Goal: Task Accomplishment & Management: Manage account settings

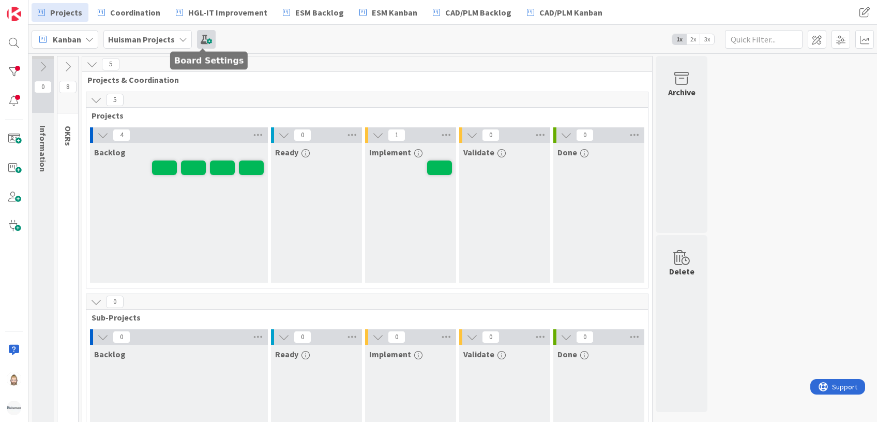
click at [204, 40] on span at bounding box center [206, 39] width 19 height 19
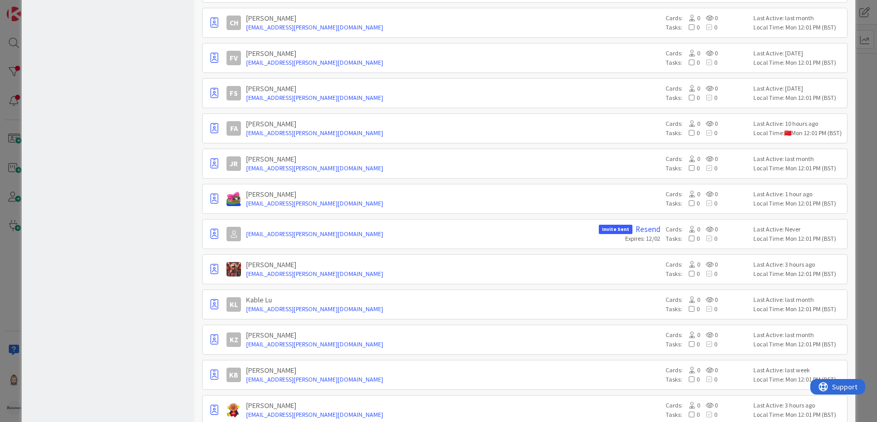
scroll to position [1158, 0]
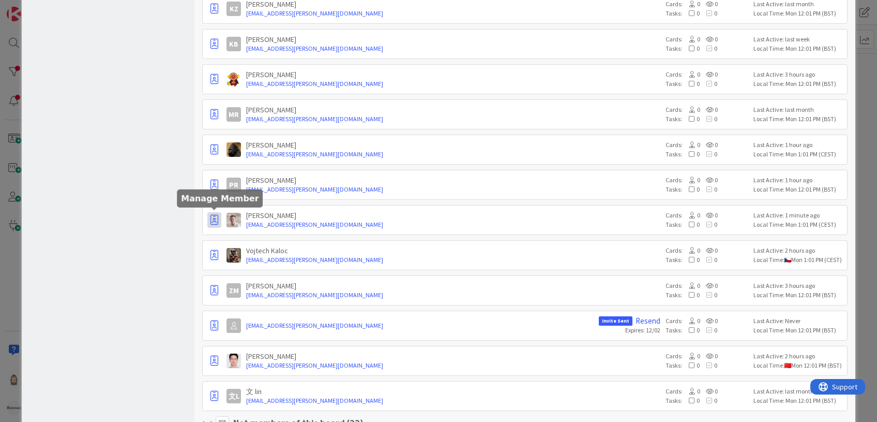
click at [214, 215] on icon "button" at bounding box center [215, 220] width 8 height 10
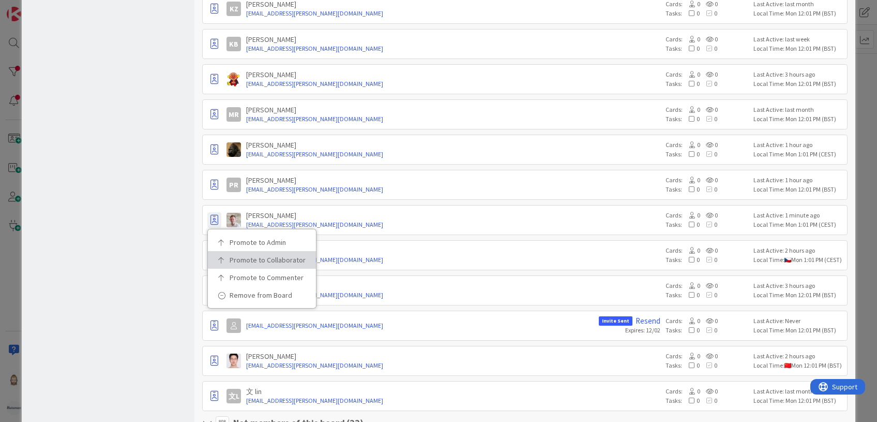
click at [249, 256] on p "Promote to Collaborator" at bounding box center [266, 259] width 72 height 7
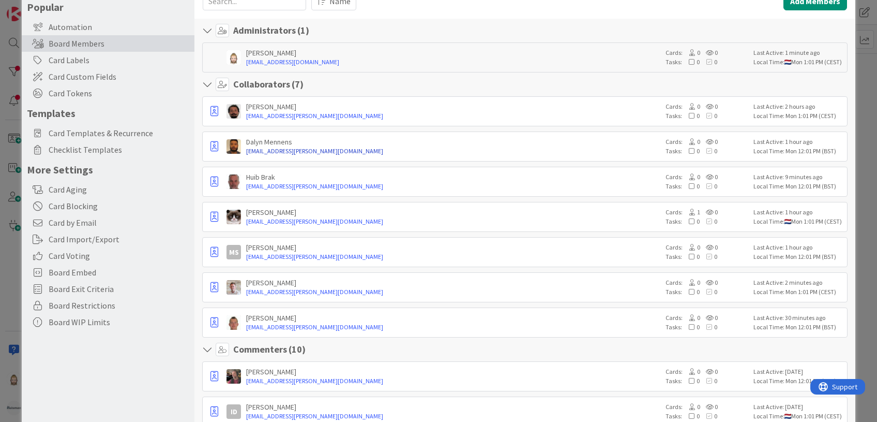
scroll to position [0, 0]
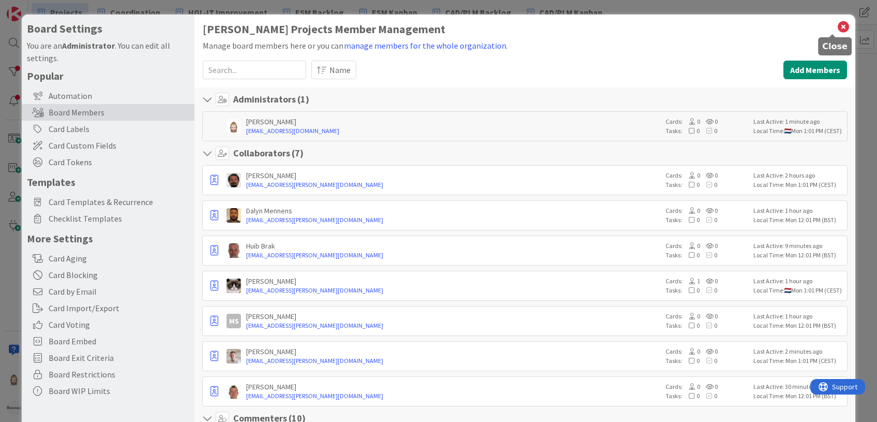
click at [838, 26] on icon at bounding box center [843, 27] width 13 height 14
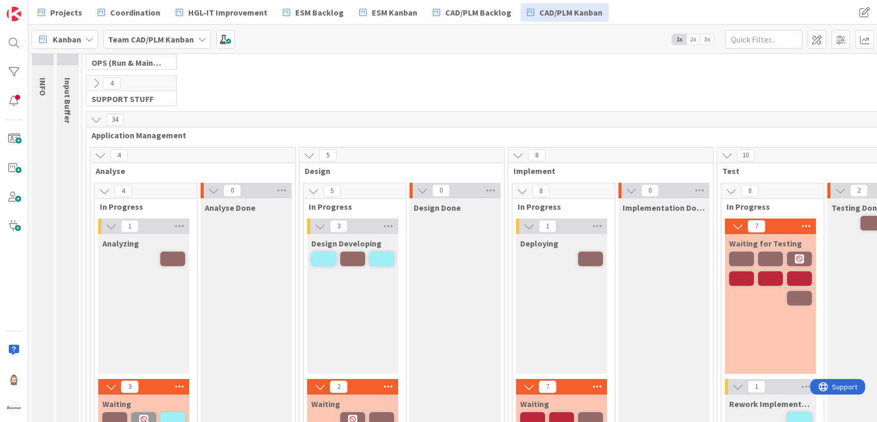
scroll to position [69, 0]
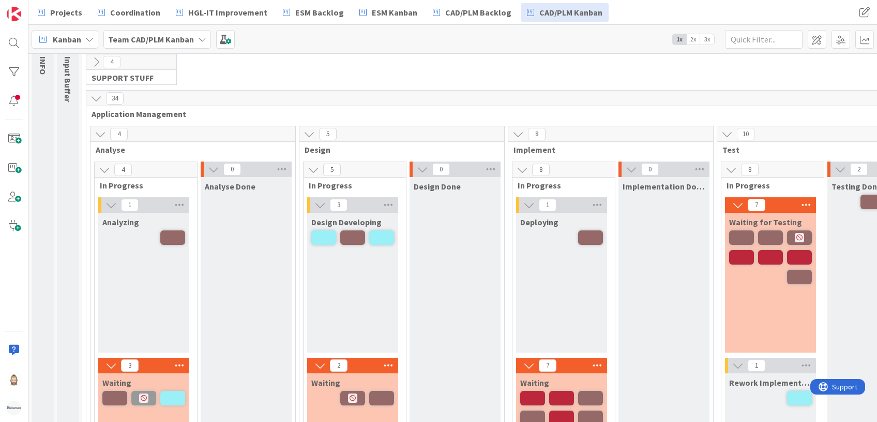
click at [123, 221] on span "Analyzing" at bounding box center [120, 222] width 37 height 10
click at [156, 114] on span "Application Management" at bounding box center [712, 114] width 1240 height 10
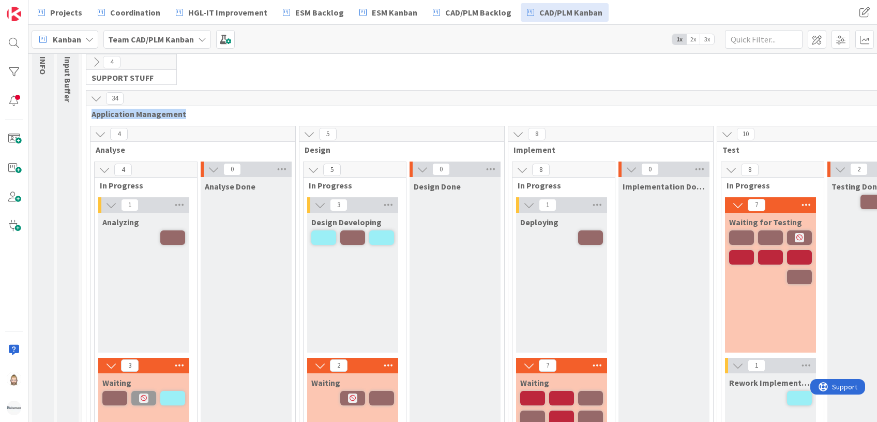
copy div "Application Management"
click at [122, 222] on span "Analyzing" at bounding box center [120, 222] width 37 height 10
copy span "Analyzing"
click at [250, 186] on span "Analyse Done" at bounding box center [230, 186] width 51 height 10
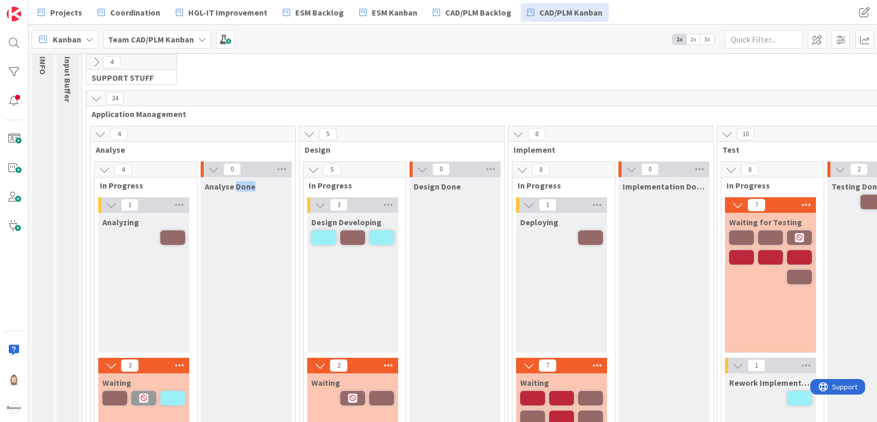
click at [250, 186] on span "Analyse Done" at bounding box center [230, 186] width 51 height 10
copy span "Analyse Done"
click at [352, 220] on span "Design Developing" at bounding box center [346, 222] width 70 height 10
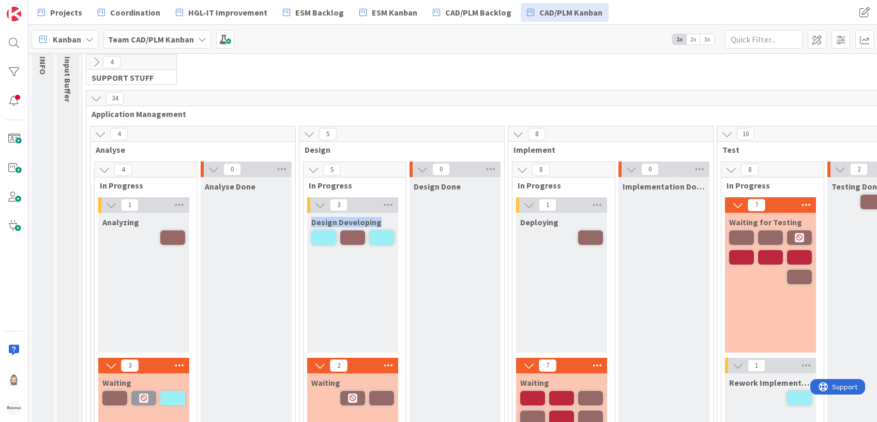
click at [352, 220] on span "Design Developing" at bounding box center [346, 222] width 70 height 10
copy div "Design Developing"
click at [426, 183] on span "Design Done" at bounding box center [437, 186] width 47 height 10
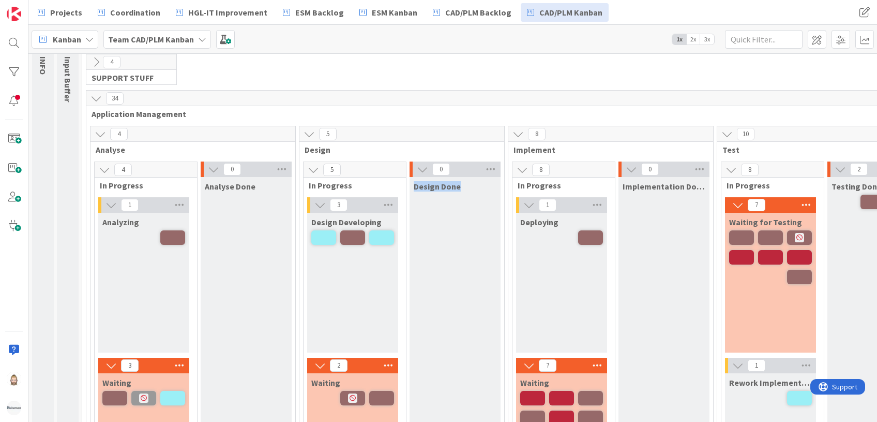
copy span "Design Done"
click at [543, 224] on span "Deploying" at bounding box center [539, 222] width 38 height 10
copy span "Deploying"
click at [679, 185] on span "Implementation Done" at bounding box center [664, 186] width 83 height 10
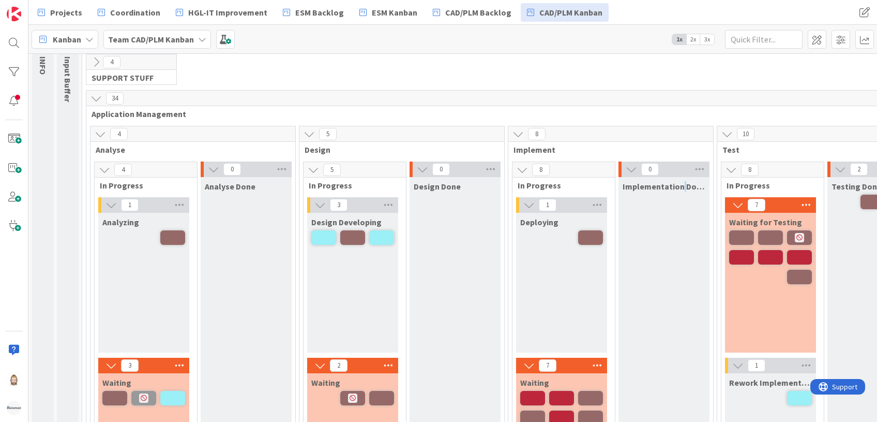
click at [679, 185] on span "Implementation Done" at bounding box center [664, 186] width 83 height 10
copy span "Implementation Done"
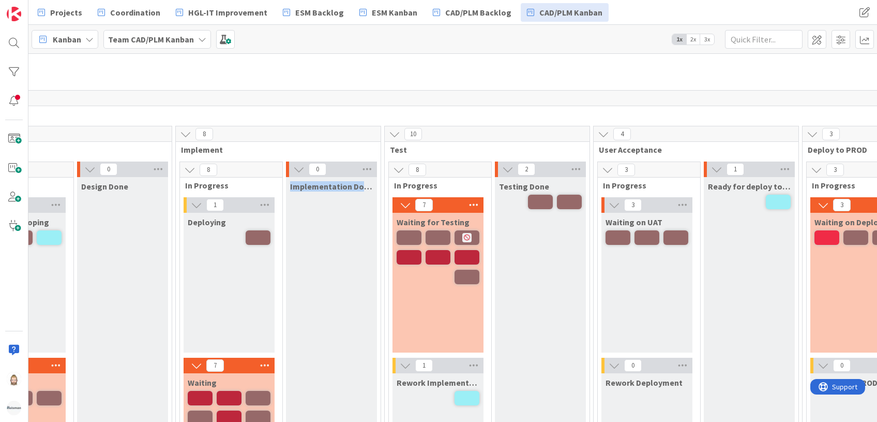
scroll to position [69, 352]
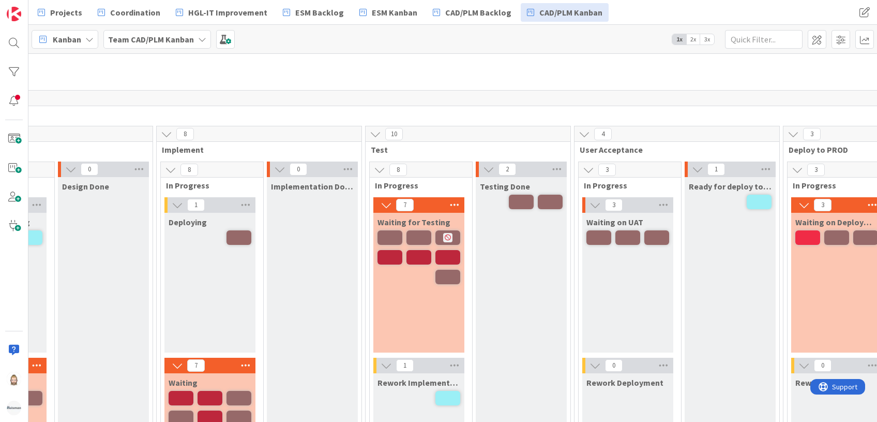
click at [415, 223] on span "Waiting for Testing" at bounding box center [414, 222] width 73 height 10
copy div "Waiting for Testing"
click at [505, 186] on span "Testing Done" at bounding box center [505, 186] width 50 height 10
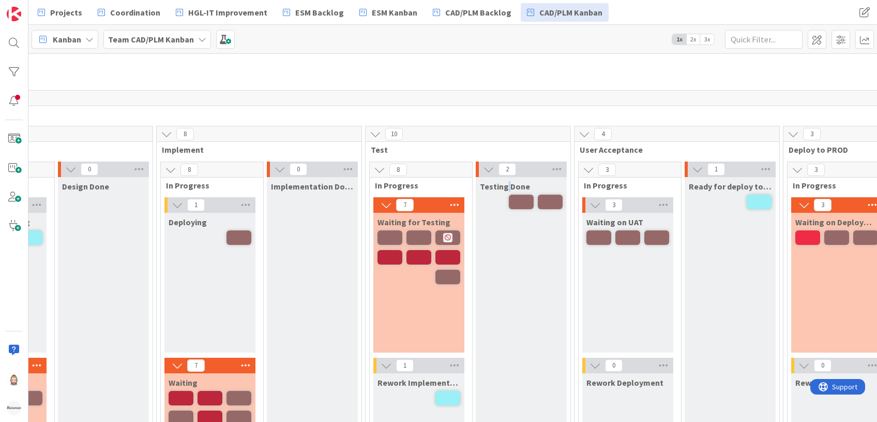
click at [505, 186] on span "Testing Done" at bounding box center [505, 186] width 50 height 10
copy div "Testing Done"
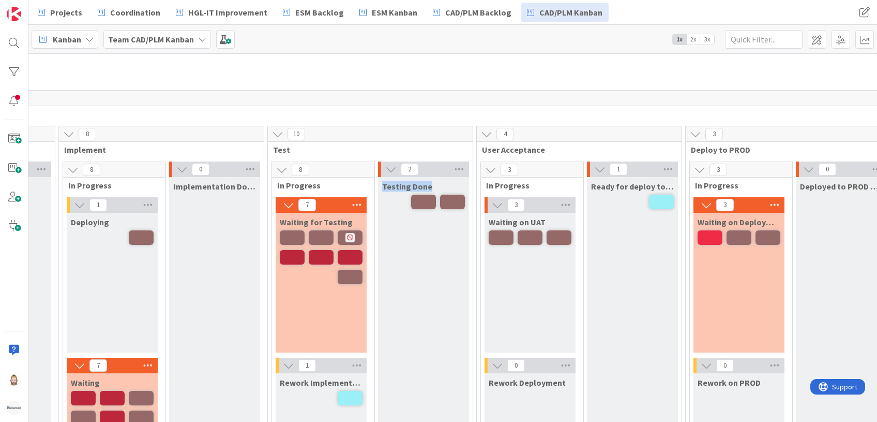
scroll to position [69, 564]
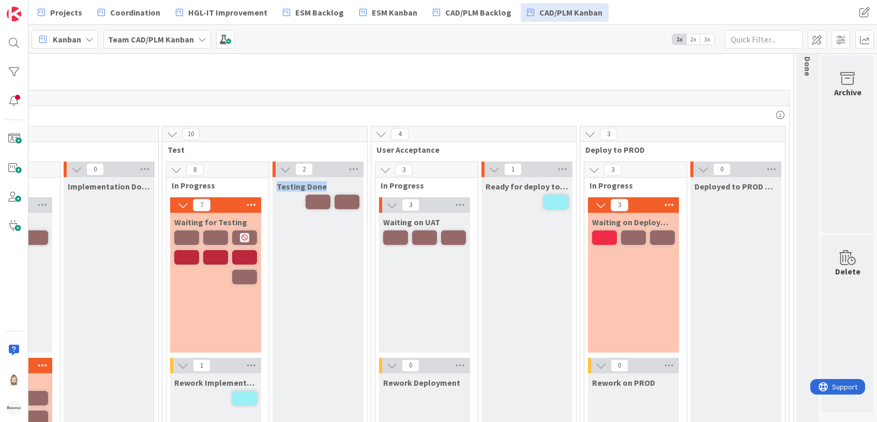
click at [417, 222] on span "Waiting on UAT" at bounding box center [411, 222] width 57 height 10
copy div "Waiting on UAT"
click at [512, 185] on span "Ready for deploy to PROD" at bounding box center [527, 186] width 83 height 10
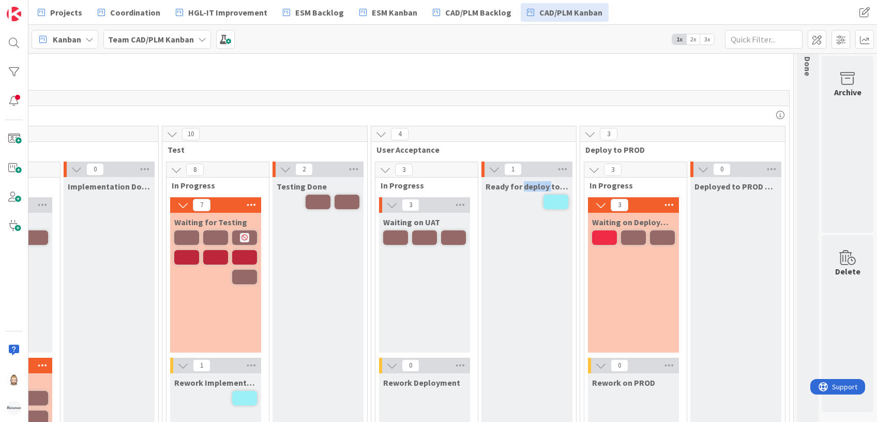
click at [512, 185] on span "Ready for deploy to PROD" at bounding box center [527, 186] width 83 height 10
click at [621, 219] on span "Waiting on Deployment" at bounding box center [633, 222] width 83 height 10
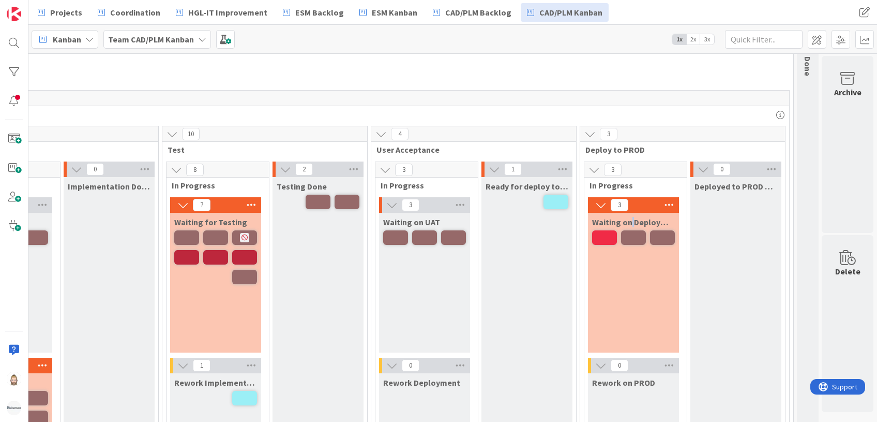
click at [621, 219] on span "Waiting on Deployment" at bounding box center [633, 222] width 83 height 10
click at [616, 222] on span "Waiting on Deployment" at bounding box center [633, 222] width 83 height 10
click at [702, 184] on span "Deployed to PROD Done" at bounding box center [736, 186] width 83 height 10
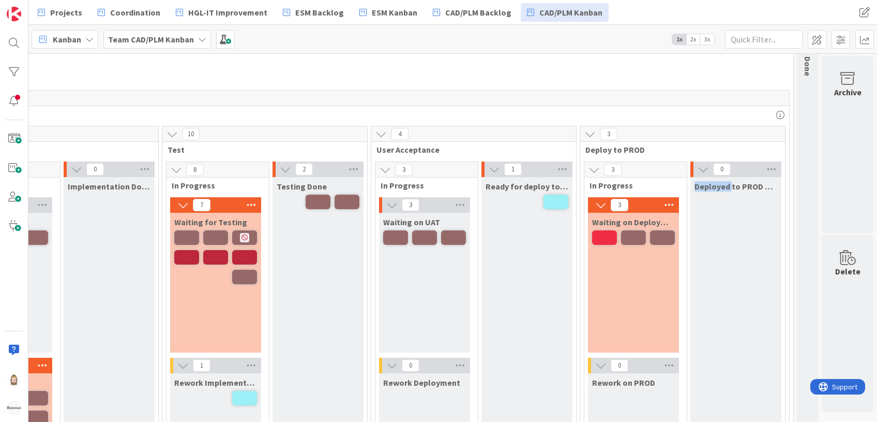
click at [702, 184] on span "Deployed to PROD Done" at bounding box center [736, 186] width 83 height 10
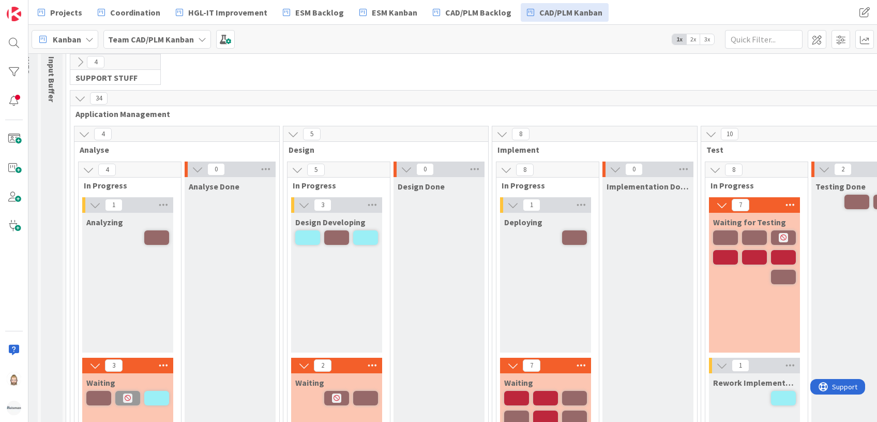
scroll to position [69, 0]
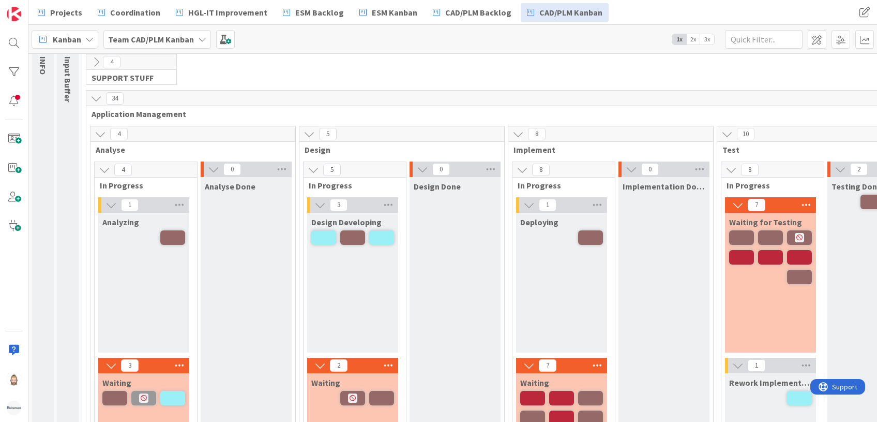
click at [93, 94] on icon at bounding box center [96, 98] width 11 height 11
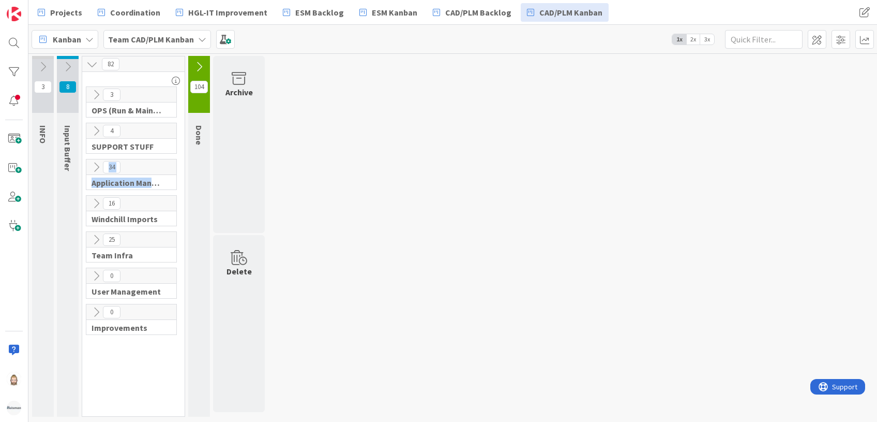
scroll to position [0, 0]
click at [95, 199] on icon at bounding box center [96, 203] width 11 height 11
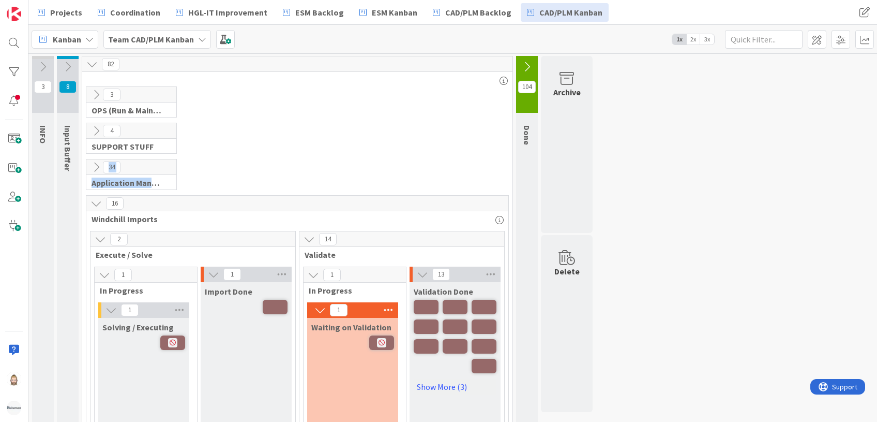
click at [99, 204] on icon at bounding box center [96, 203] width 11 height 11
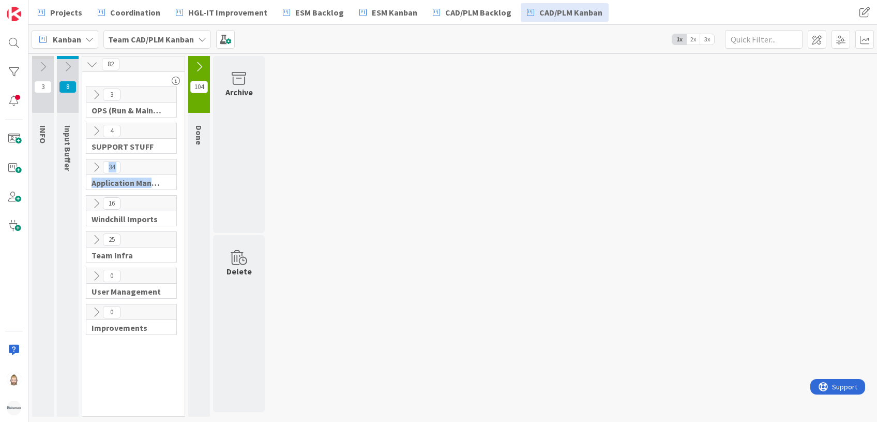
click at [97, 234] on icon at bounding box center [96, 239] width 11 height 11
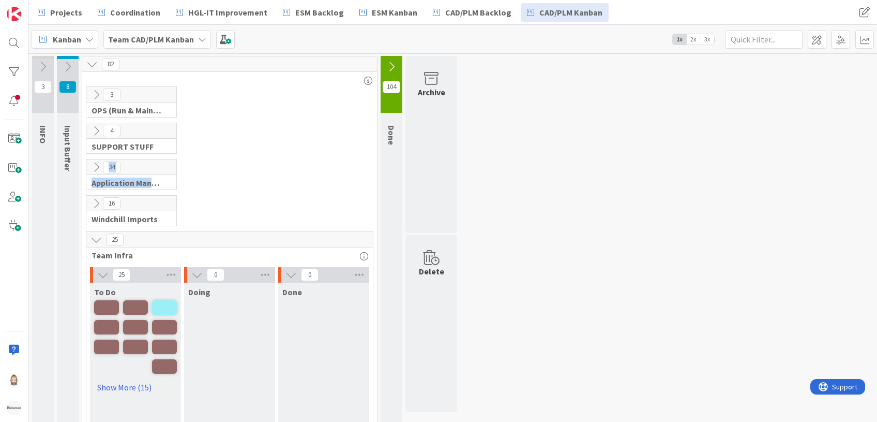
click at [97, 234] on icon at bounding box center [96, 239] width 11 height 11
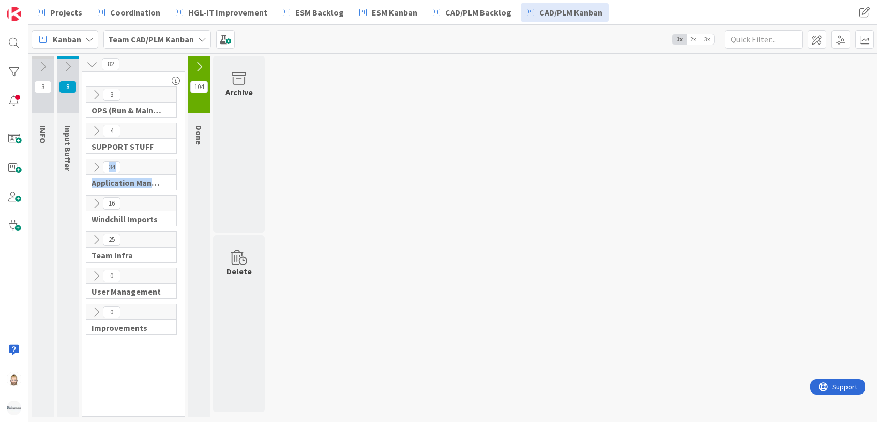
click at [93, 270] on icon at bounding box center [96, 275] width 11 height 11
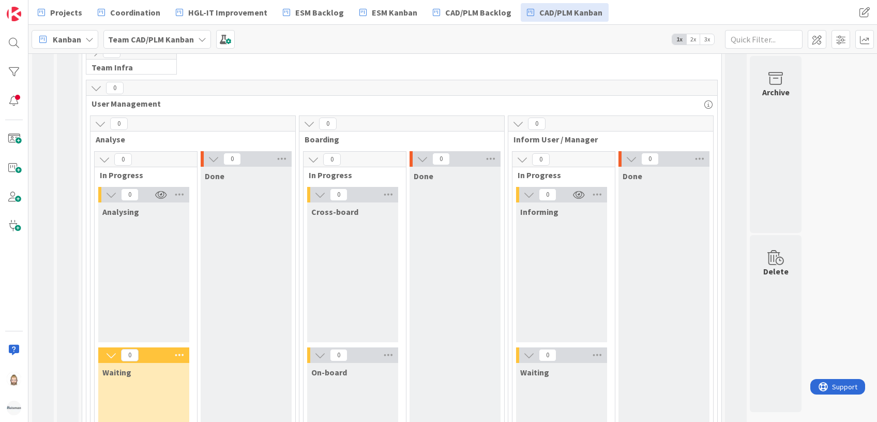
scroll to position [207, 0]
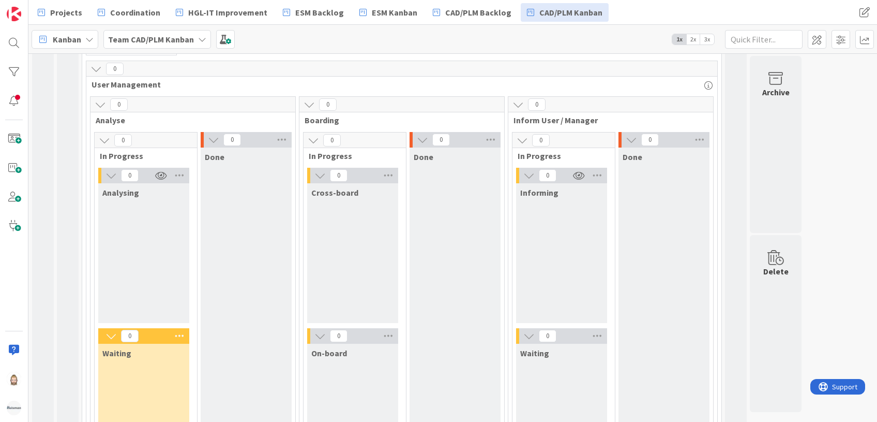
click at [128, 83] on span "User Management" at bounding box center [398, 84] width 613 height 10
click at [124, 189] on span "Analysing" at bounding box center [120, 192] width 37 height 10
click at [219, 157] on span "Done" at bounding box center [215, 157] width 20 height 10
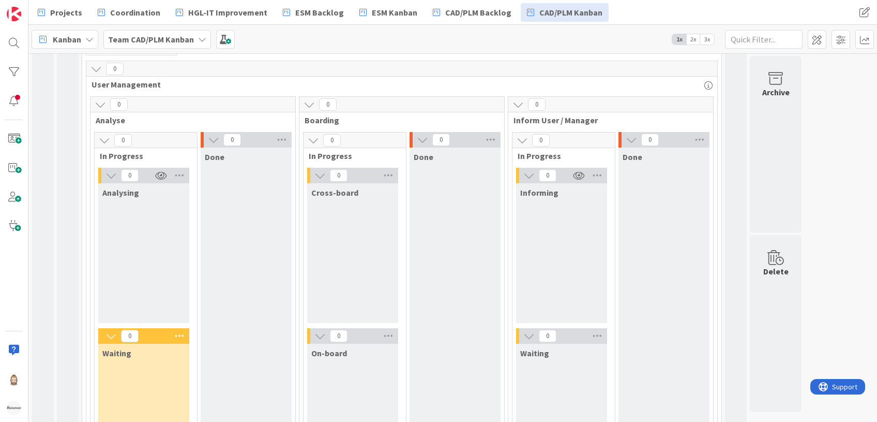
click at [335, 191] on span "Cross-board" at bounding box center [334, 192] width 47 height 10
click at [538, 190] on span "Informing" at bounding box center [539, 192] width 38 height 10
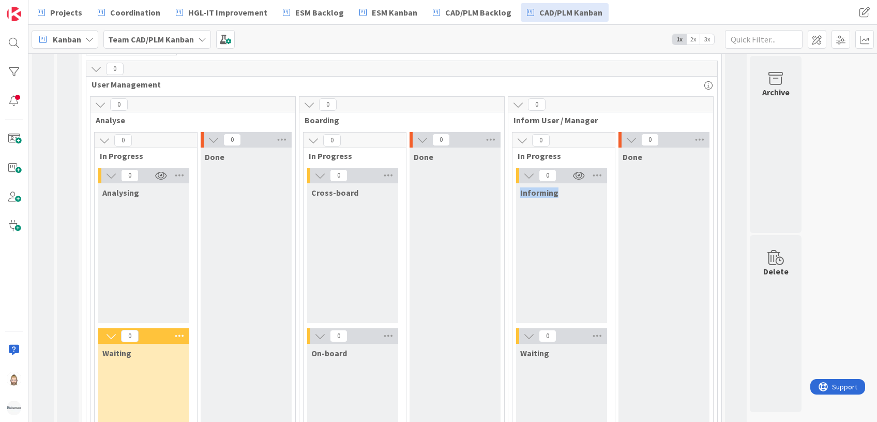
click at [96, 70] on icon at bounding box center [96, 68] width 11 height 11
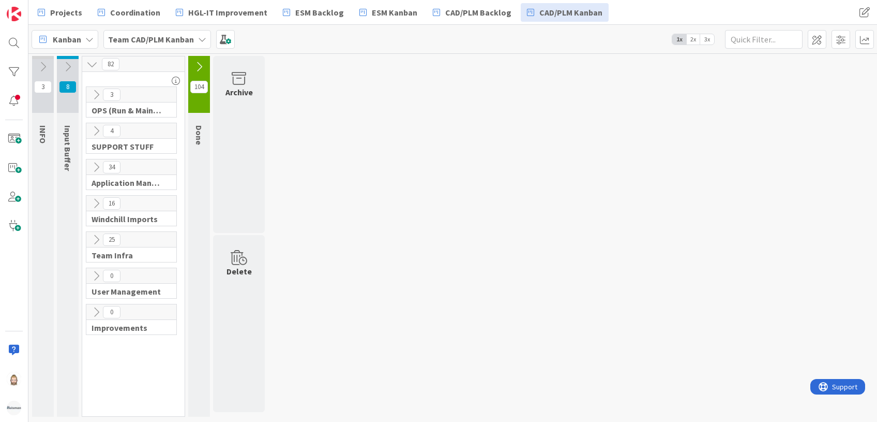
scroll to position [0, 0]
click at [95, 309] on icon at bounding box center [96, 311] width 11 height 11
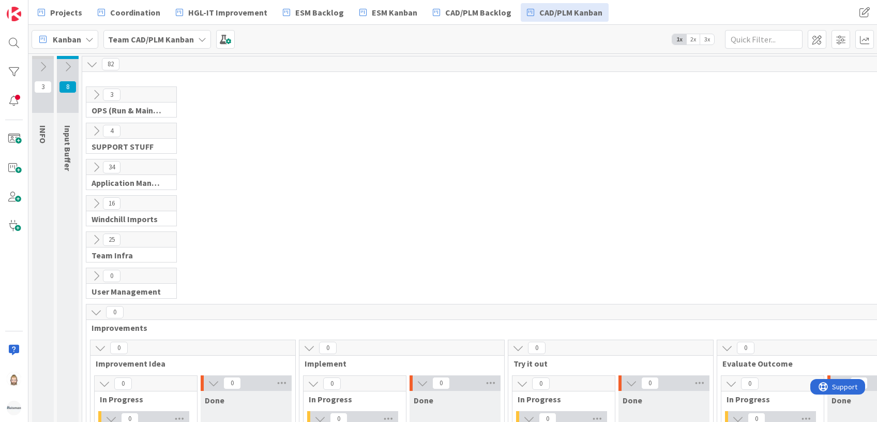
click at [97, 312] on icon at bounding box center [96, 311] width 11 height 11
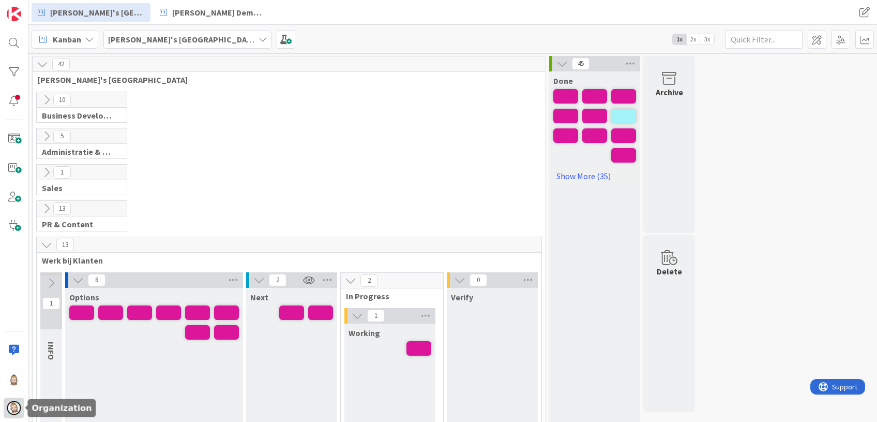
click at [17, 405] on img at bounding box center [14, 407] width 14 height 14
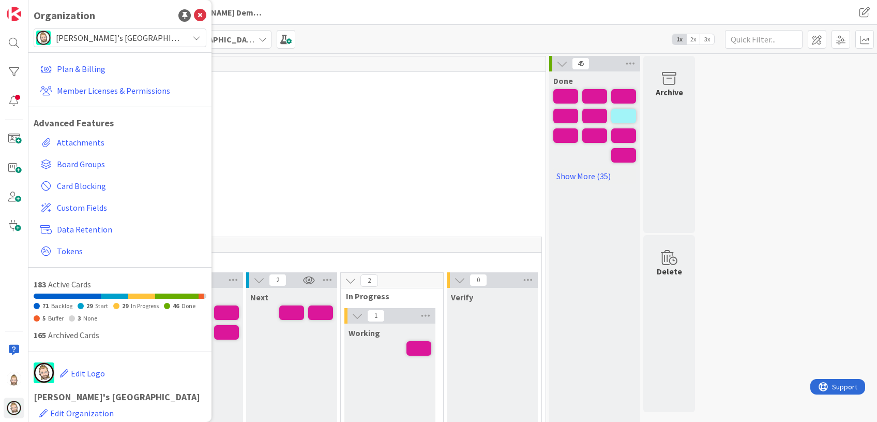
click at [161, 33] on span "[PERSON_NAME]'s [GEOGRAPHIC_DATA]" at bounding box center [119, 38] width 127 height 14
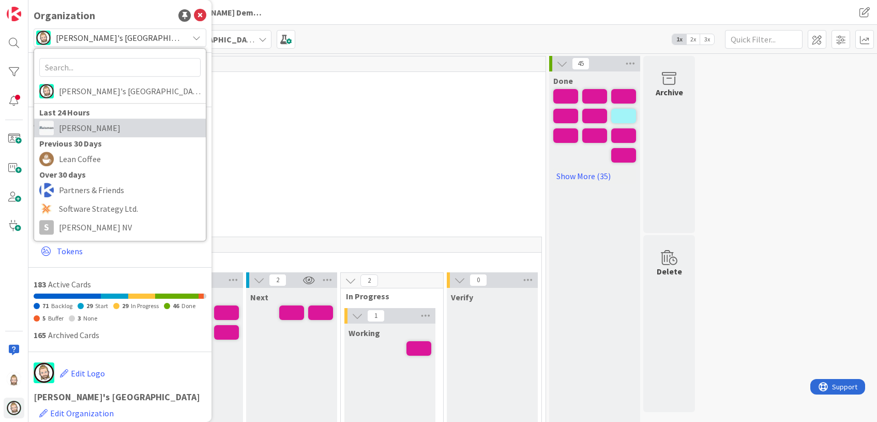
click at [110, 120] on span "Huisman" at bounding box center [130, 128] width 142 height 16
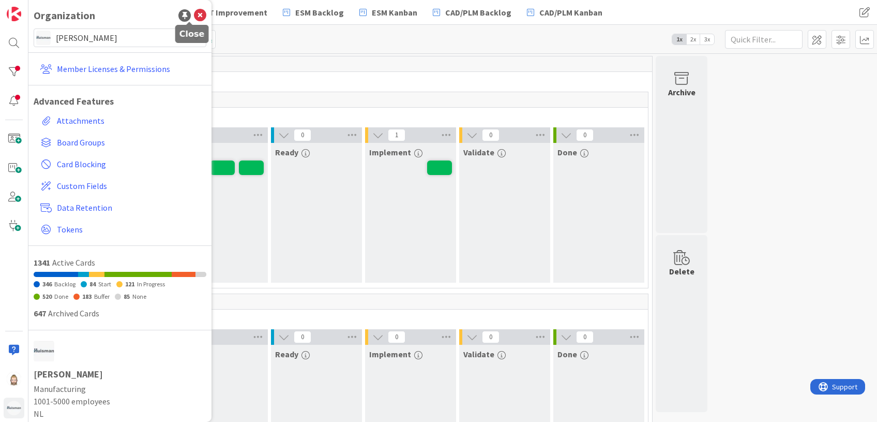
click at [194, 14] on icon at bounding box center [200, 15] width 12 height 12
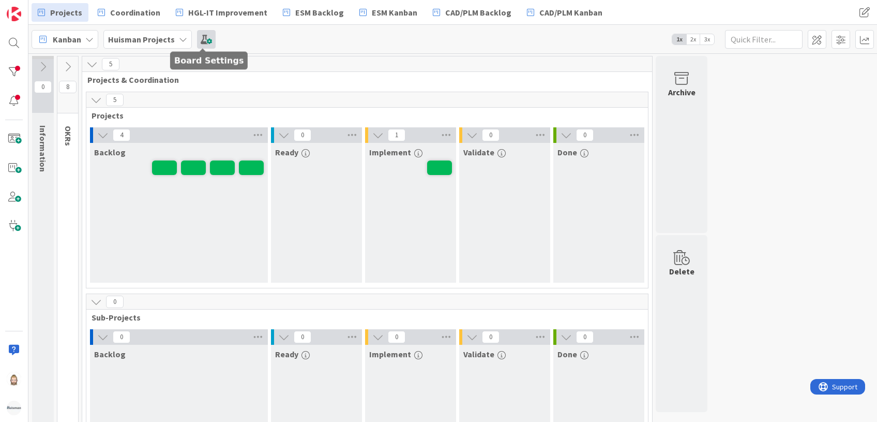
click at [203, 37] on span at bounding box center [206, 39] width 19 height 19
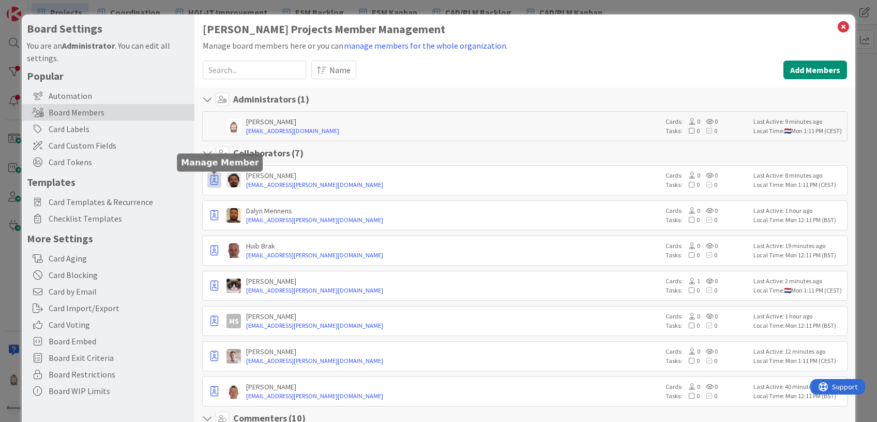
click at [213, 177] on icon "button" at bounding box center [215, 180] width 8 height 10
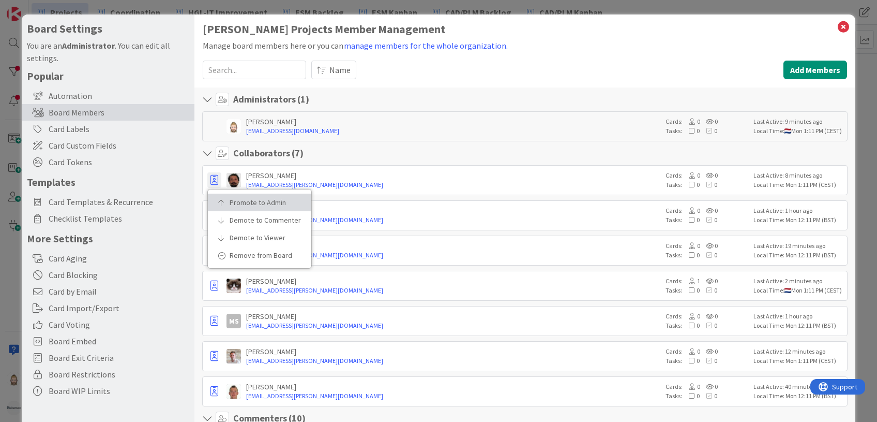
click at [243, 200] on p "Promote to Admin" at bounding box center [263, 202] width 67 height 7
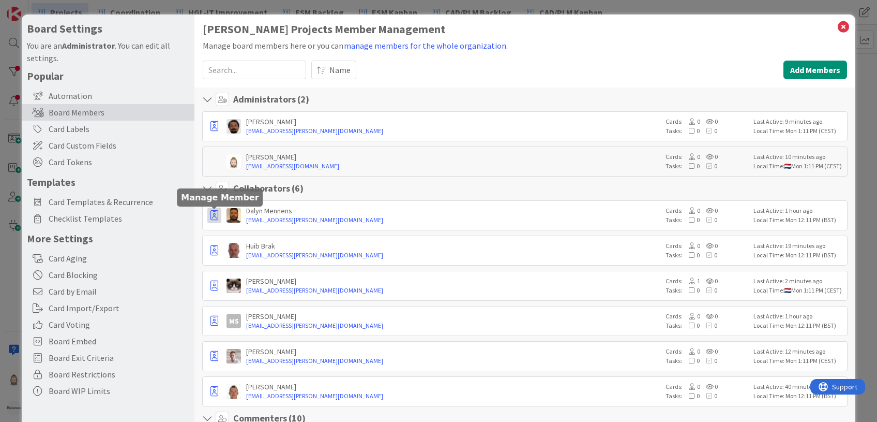
click at [211, 213] on icon "button" at bounding box center [215, 215] width 8 height 10
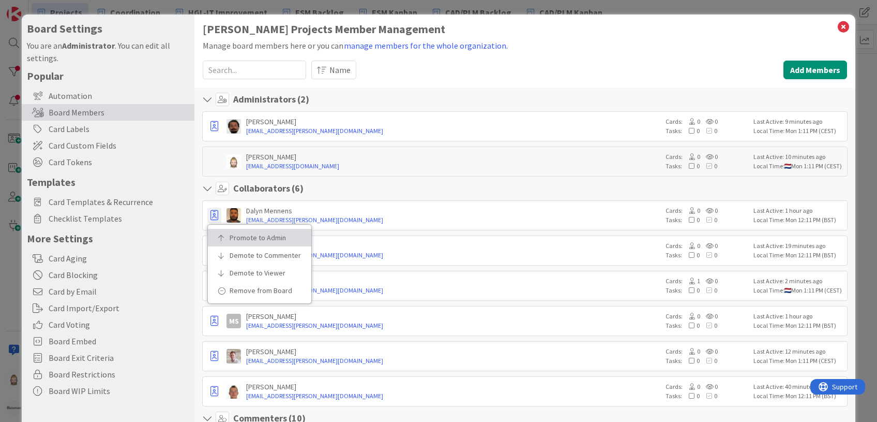
click at [241, 231] on link "Promote to Admin" at bounding box center [259, 238] width 103 height 18
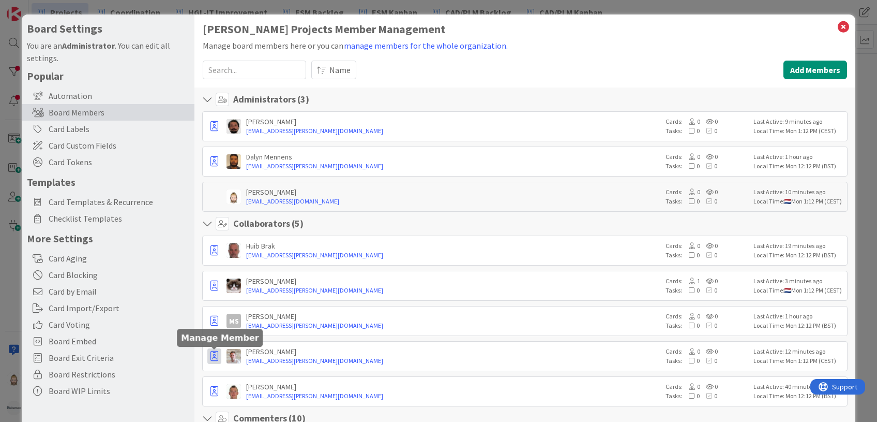
click at [215, 356] on icon "button" at bounding box center [215, 356] width 8 height 10
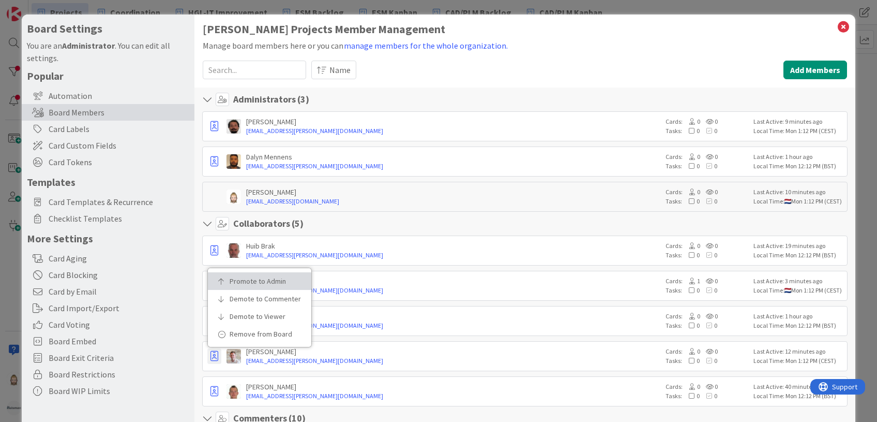
click at [262, 277] on p "Promote to Admin" at bounding box center [263, 280] width 67 height 7
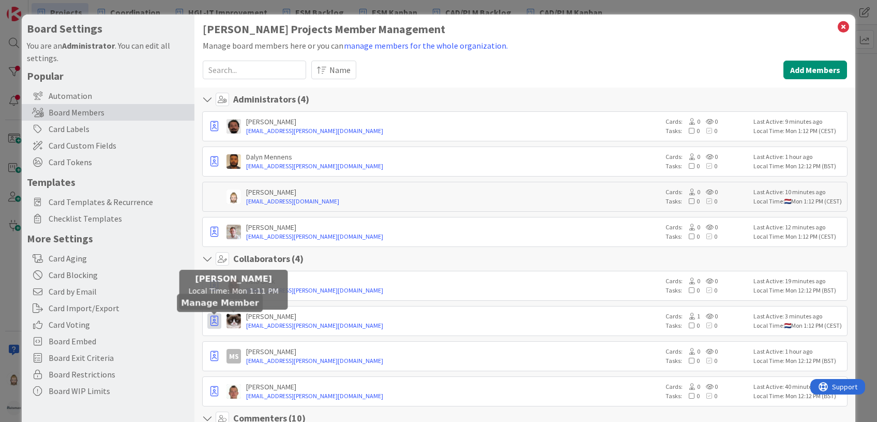
click at [212, 320] on icon "button" at bounding box center [215, 321] width 8 height 10
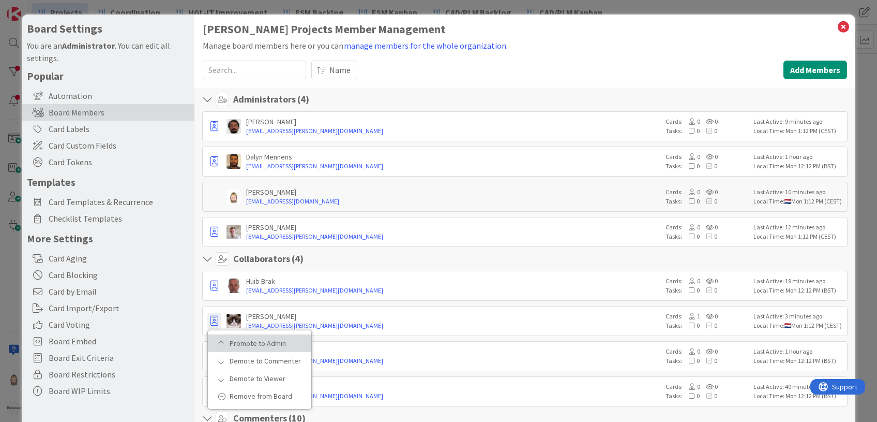
click at [248, 336] on link "Promote to Admin" at bounding box center [259, 343] width 103 height 18
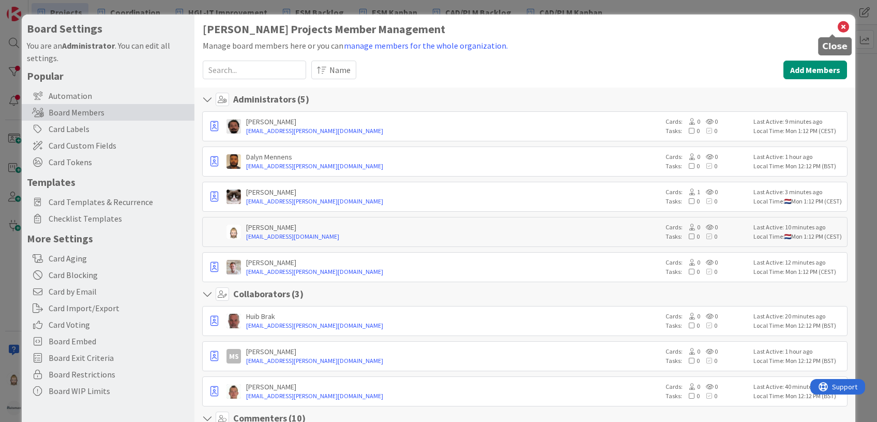
click at [837, 25] on icon at bounding box center [843, 27] width 13 height 14
